Goal: Transaction & Acquisition: Purchase product/service

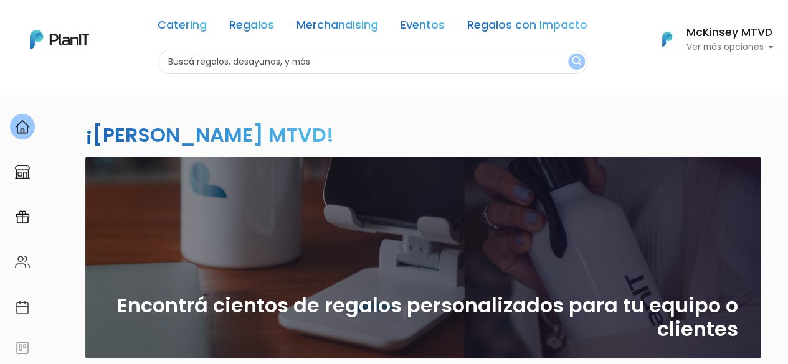
click at [484, 56] on input "text" at bounding box center [373, 62] width 430 height 24
type input "croissants"
click at [568, 54] on button "submit" at bounding box center [576, 62] width 17 height 16
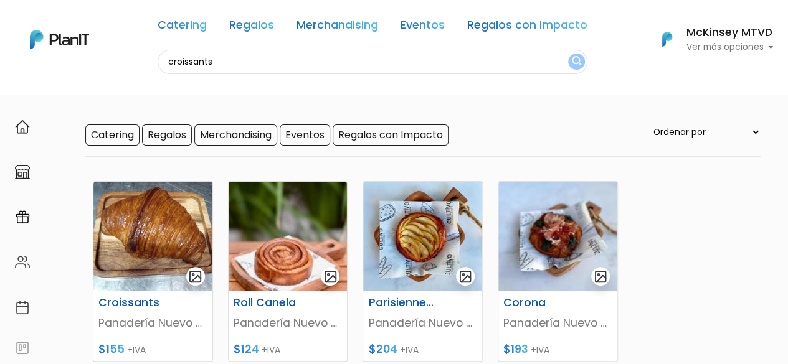
scroll to position [122, 0]
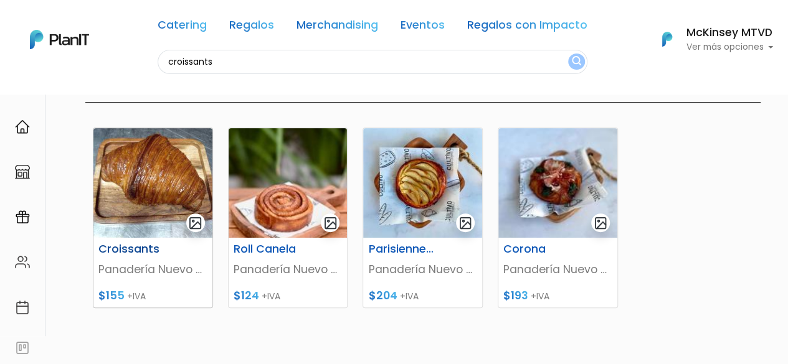
click at [144, 173] on img at bounding box center [152, 183] width 119 height 110
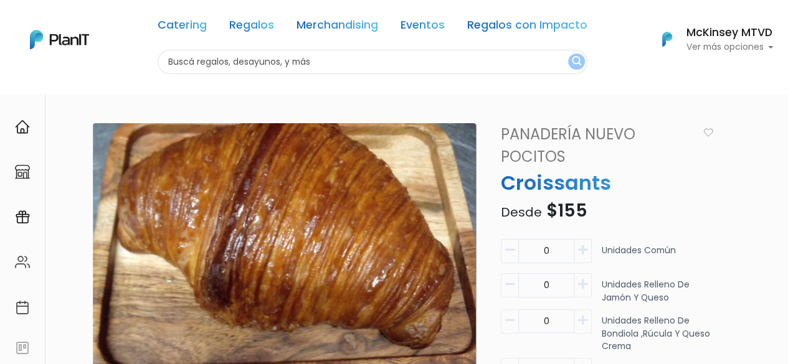
click at [588, 252] on button "button" at bounding box center [582, 251] width 17 height 24
type input "1"
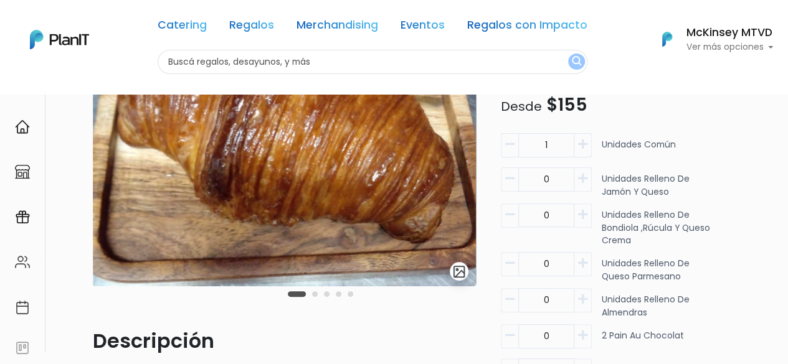
scroll to position [107, 0]
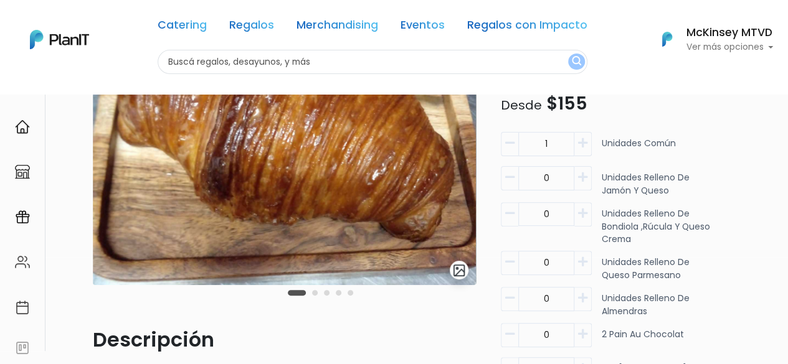
click at [586, 174] on icon "button" at bounding box center [582, 177] width 9 height 11
type input "4"
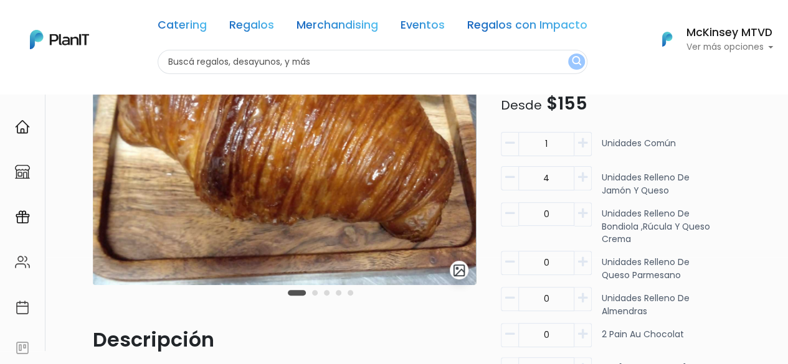
click at [582, 297] on icon "button" at bounding box center [582, 298] width 9 height 11
type input "1"
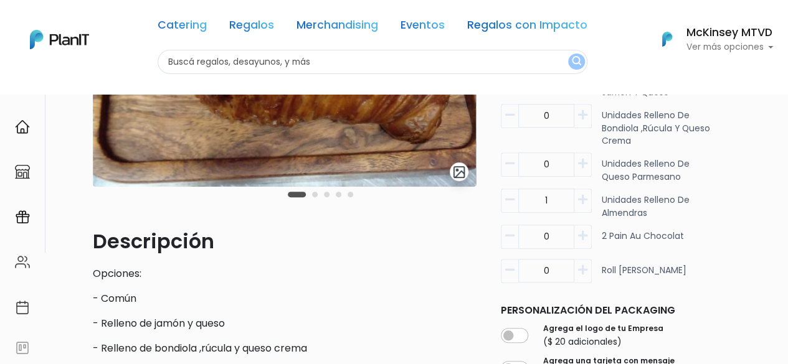
scroll to position [210, 0]
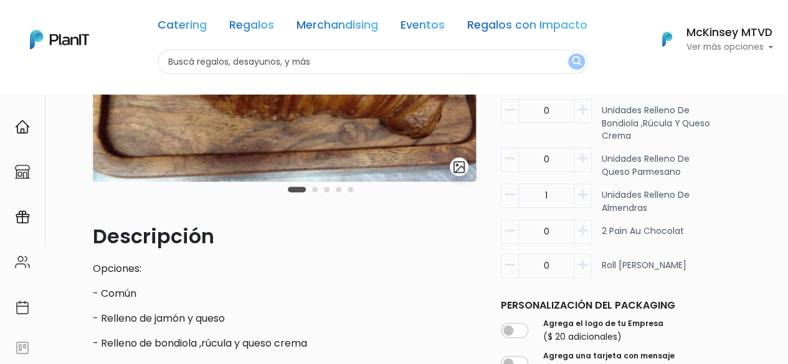
click at [581, 235] on icon "button" at bounding box center [582, 230] width 9 height 11
type input "2"
click at [582, 262] on icon "button" at bounding box center [582, 265] width 9 height 11
type input "1"
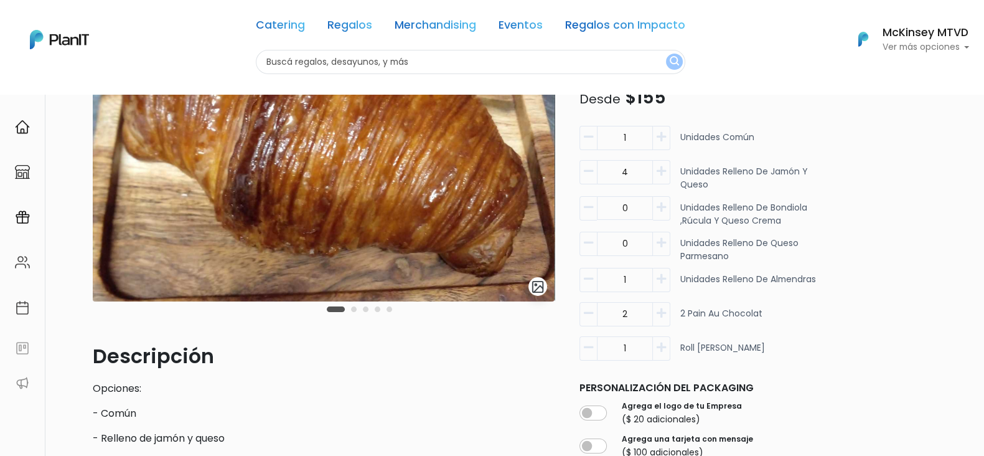
scroll to position [92, 0]
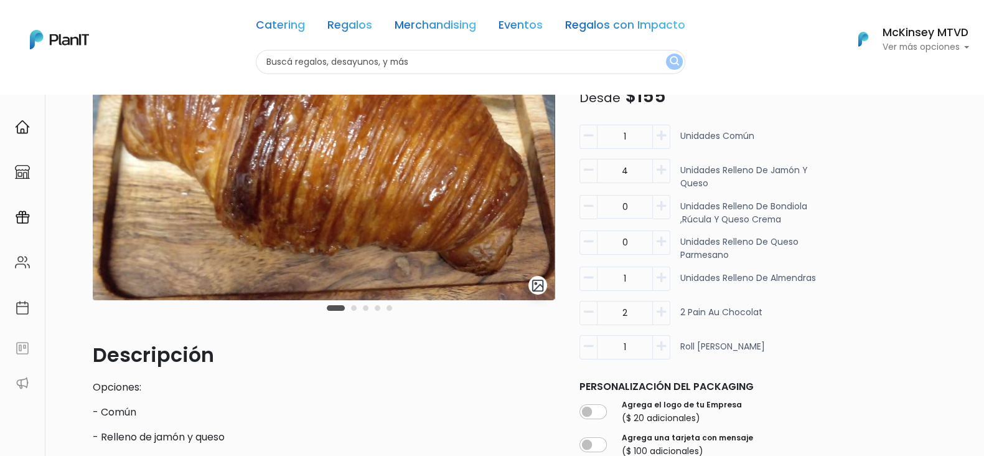
click at [661, 138] on icon "button" at bounding box center [661, 135] width 9 height 11
type input "2"
click at [590, 172] on icon "button" at bounding box center [588, 169] width 9 height 11
click at [660, 169] on icon "button" at bounding box center [661, 169] width 9 height 11
type input "4"
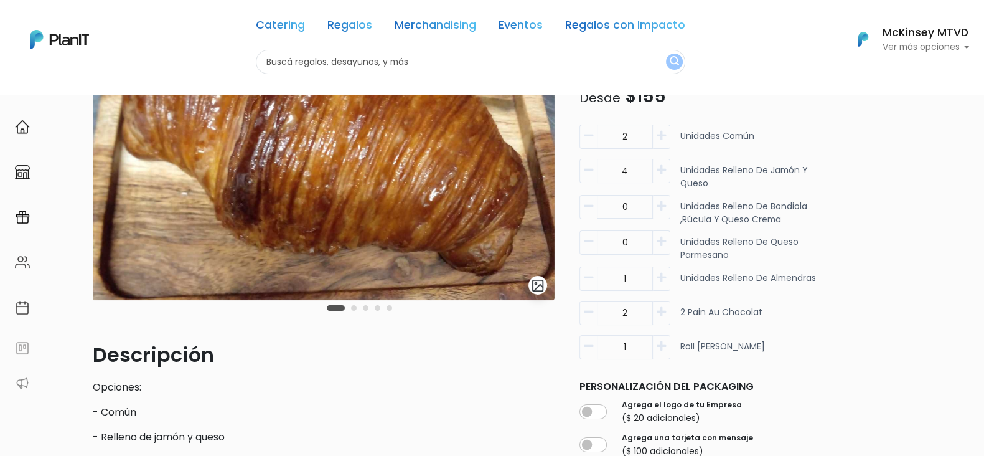
click at [589, 140] on icon "button" at bounding box center [588, 135] width 9 height 11
type input "1"
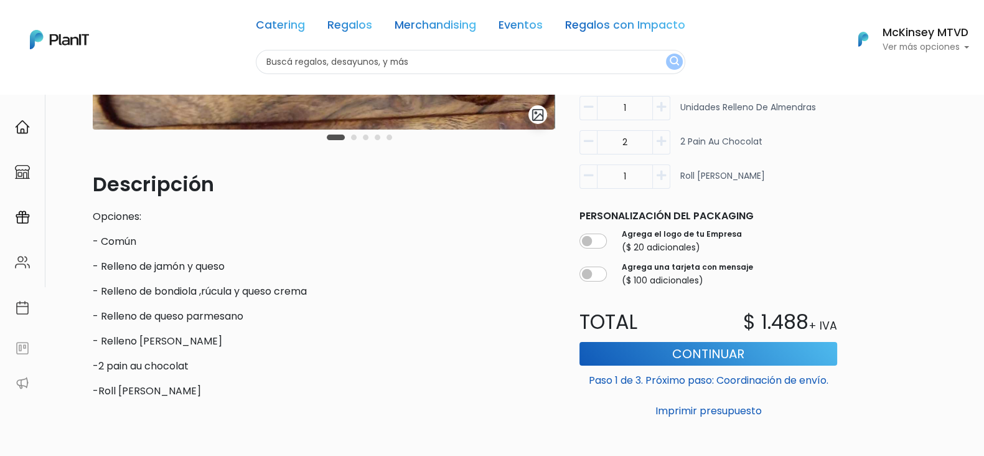
scroll to position [276, 0]
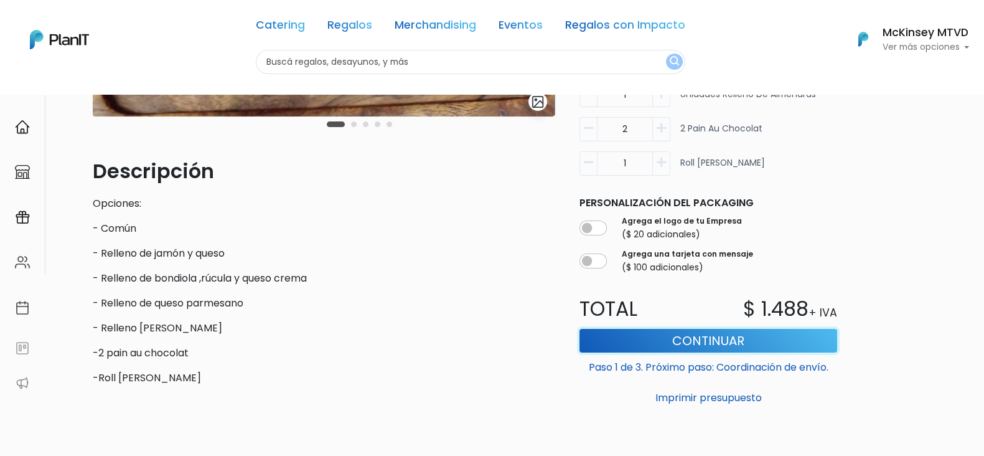
click at [731, 341] on button "Continuar" at bounding box center [709, 341] width 258 height 24
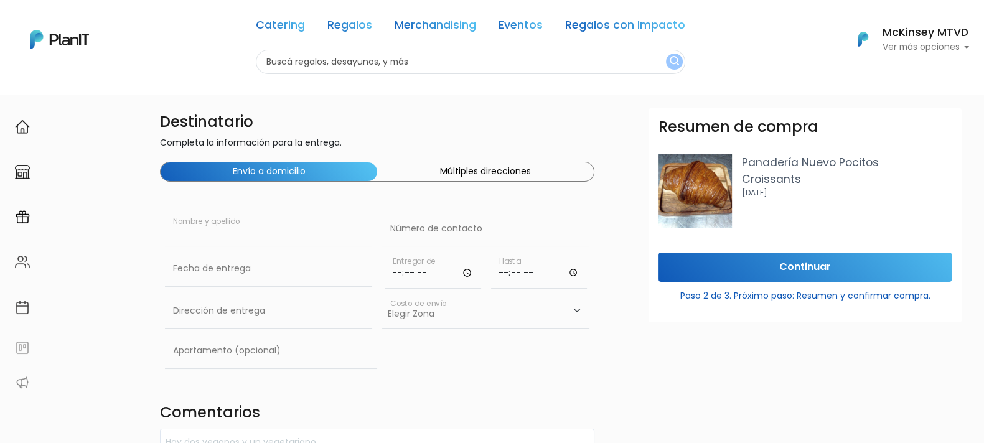
click at [321, 238] on input "text" at bounding box center [268, 229] width 207 height 35
type input "[GEOGRAPHIC_DATA]"
type input "099137184"
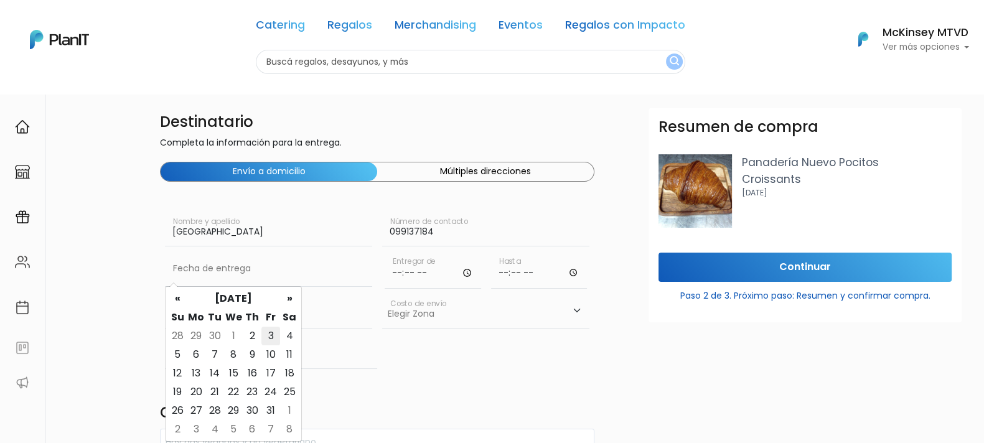
click at [268, 335] on td "3" at bounding box center [271, 336] width 19 height 19
type input "03/10/2025"
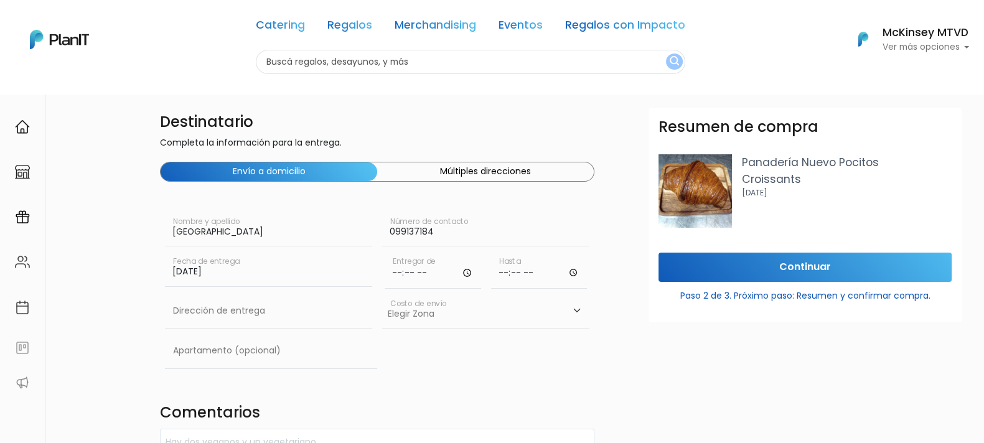
click at [402, 272] on input "time" at bounding box center [433, 270] width 97 height 37
type input "09:00"
type input "09:20"
click at [294, 313] on input "text" at bounding box center [268, 311] width 207 height 35
type input "Luis Bonavita 1294"
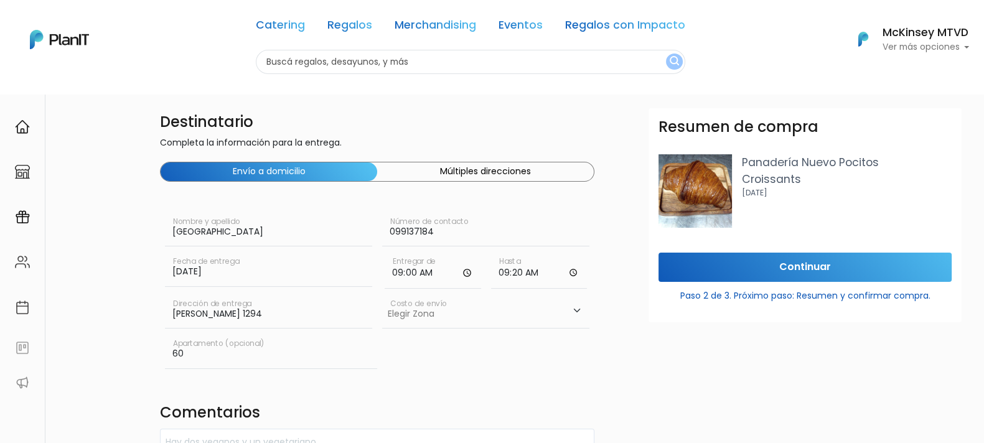
type input "6"
type input "704"
click at [261, 316] on input "Luis Bonavita 1294" at bounding box center [268, 311] width 207 height 35
type input "Luis Bonavita 1294, Torre 1"
click at [473, 322] on select "Elegir Zona Zona américa- $600 Oficina- $0 Montevideo- $250" at bounding box center [485, 311] width 207 height 35
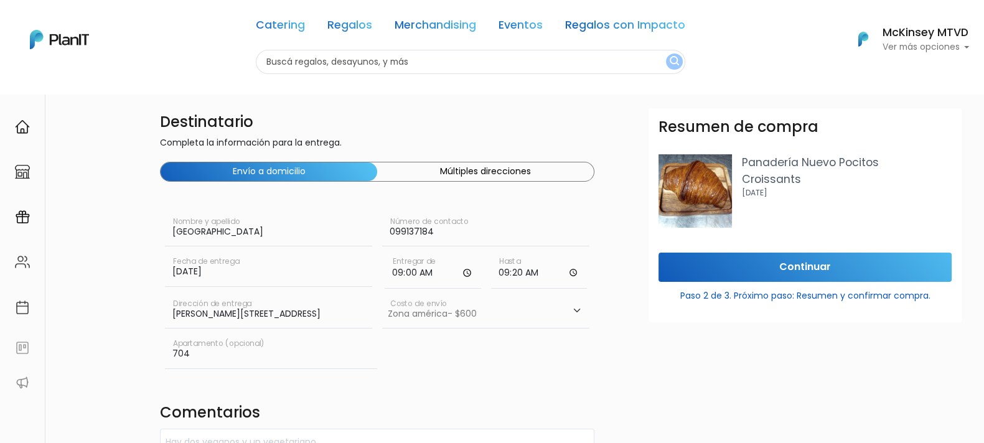
click at [382, 294] on select "Elegir Zona Zona américa- $600 Oficina- $0 Montevideo- $250" at bounding box center [485, 311] width 207 height 35
click at [448, 313] on select "Elegir Zona Zona américa- $600 Oficina- $0 Montevideo- $250" at bounding box center [485, 311] width 207 height 35
select select "8"
click at [382, 294] on select "Elegir Zona Zona américa- $600 Oficina- $0 Montevideo- $250" at bounding box center [485, 311] width 207 height 35
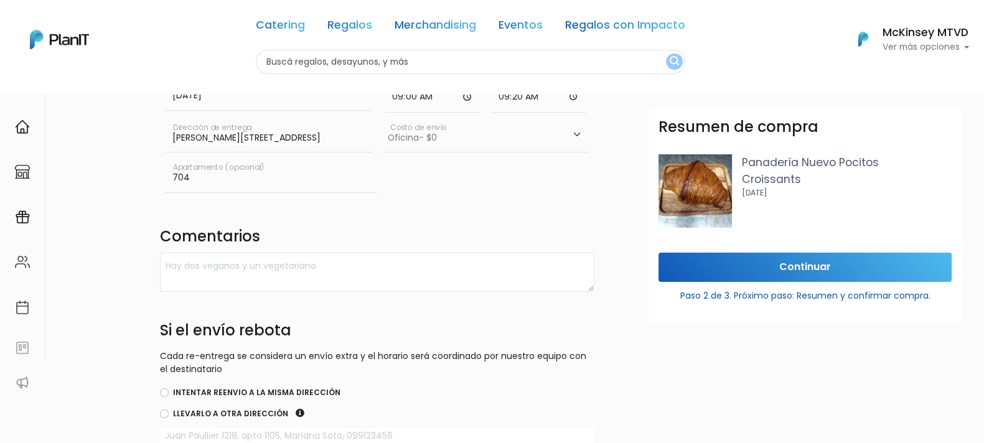
scroll to position [246, 0]
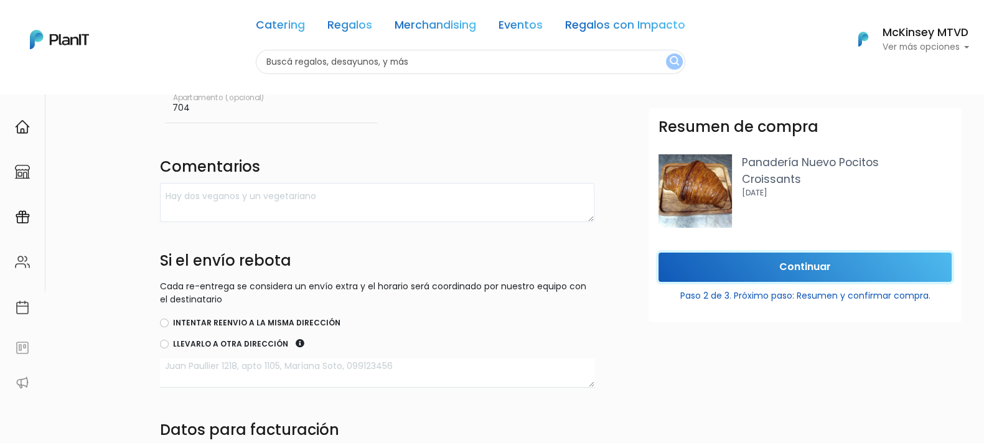
click at [808, 268] on input "Continuar" at bounding box center [805, 267] width 293 height 29
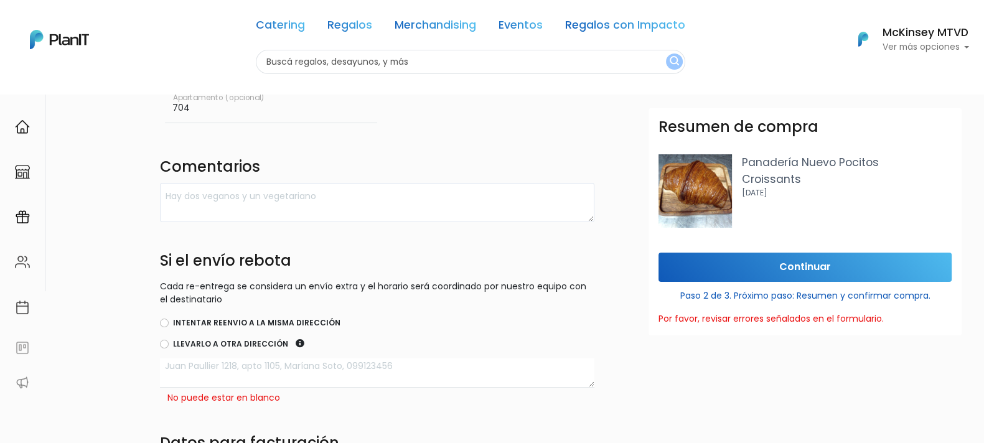
click at [293, 320] on label "Intentar reenvio a la misma dirección" at bounding box center [257, 323] width 168 height 11
click at [169, 320] on input "Intentar reenvio a la misma dirección" at bounding box center [164, 323] width 9 height 9
radio input "true"
click at [803, 262] on input "Continuar" at bounding box center [805, 267] width 293 height 29
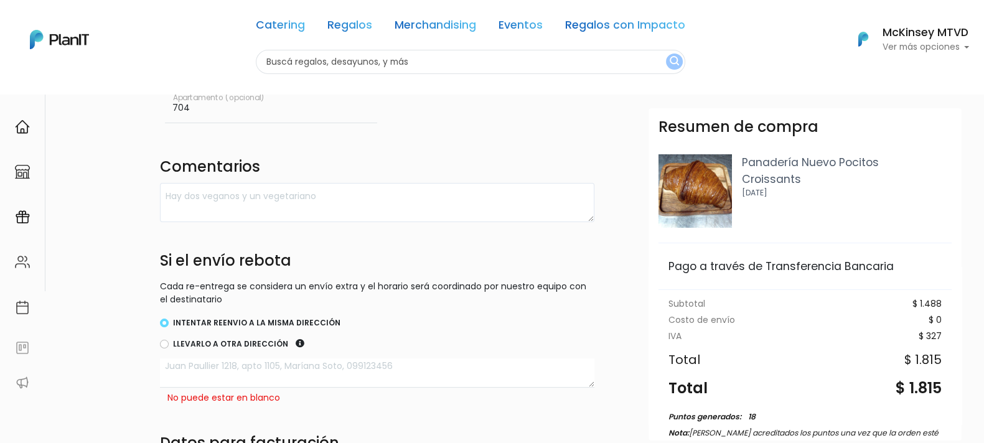
scroll to position [124, 0]
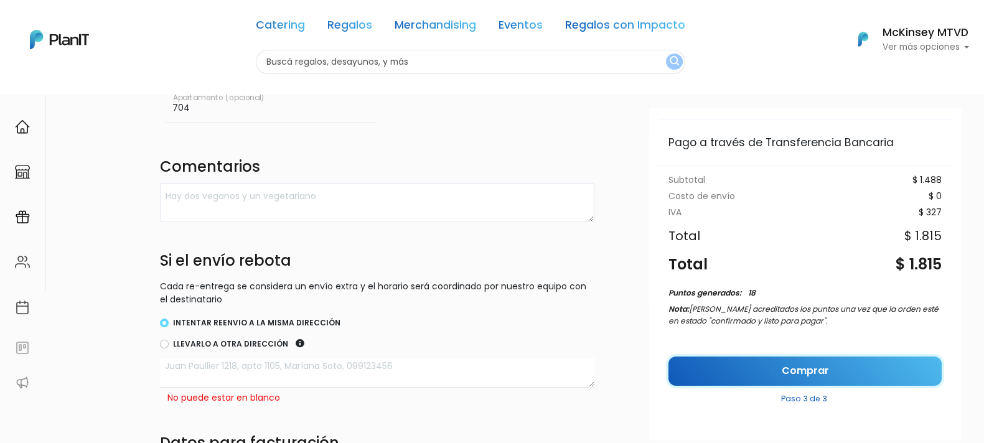
click at [809, 364] on link "Comprar" at bounding box center [805, 371] width 273 height 29
